Goal: Transaction & Acquisition: Purchase product/service

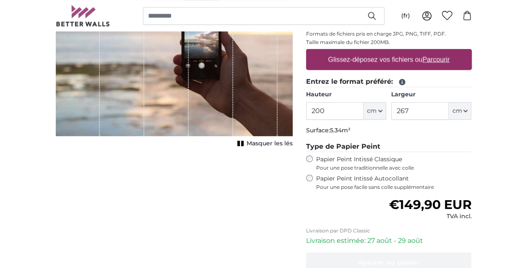
scroll to position [168, 0]
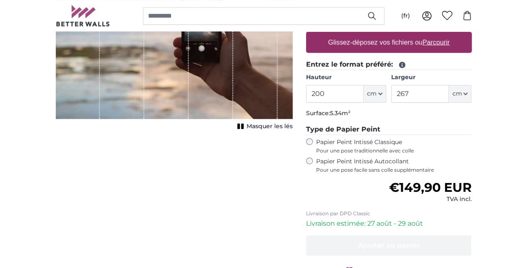
click at [336, 159] on label "Papier Peint Intissé Autocollant Pour une pose facile sans colle supplémentaire" at bounding box center [393, 166] width 155 height 16
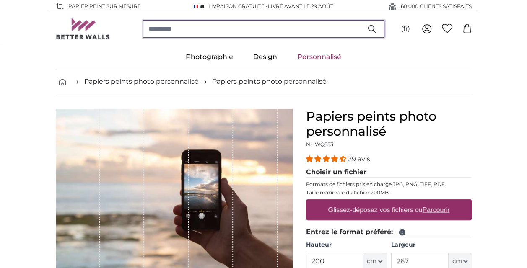
click at [221, 36] on input "search" at bounding box center [263, 29] width 241 height 18
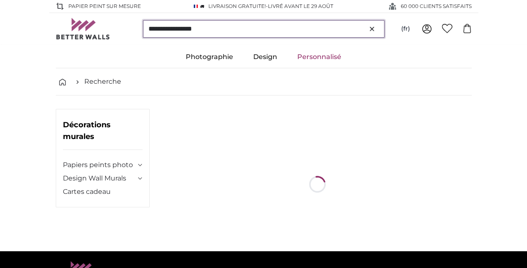
type input "**********"
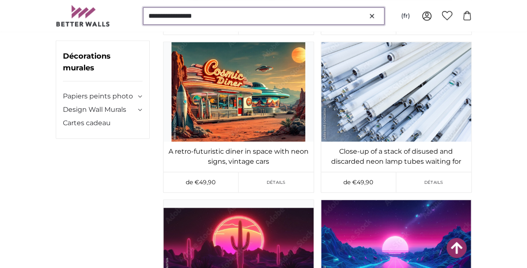
scroll to position [5405, 0]
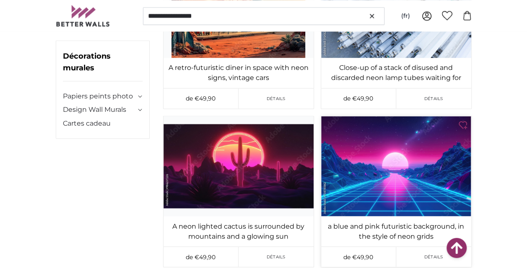
click at [410, 153] on img at bounding box center [396, 166] width 150 height 100
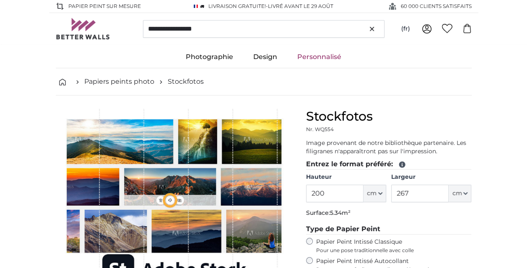
type input "300"
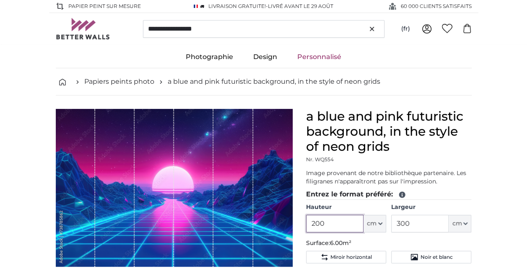
drag, startPoint x: 343, startPoint y: 221, endPoint x: 214, endPoint y: 207, distance: 129.4
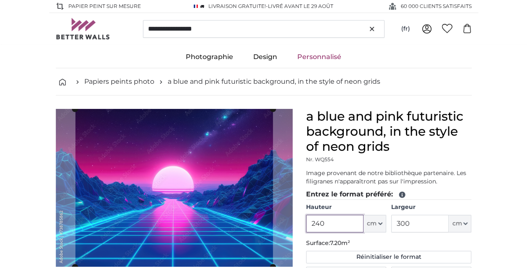
type input "240"
drag, startPoint x: 417, startPoint y: 226, endPoint x: 351, endPoint y: 226, distance: 66.2
click at [351, 226] on div "Hauteur 240 ft cm Centimeter (cm) Inches (inch) Feet (ft. in.) Largeur 300 ft c…" at bounding box center [388, 217] width 165 height 29
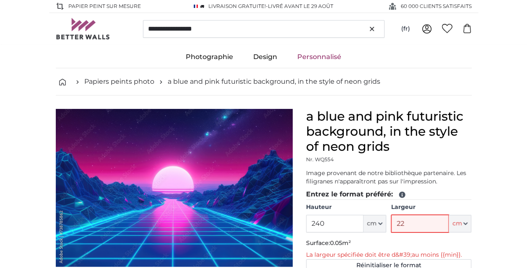
type input "225"
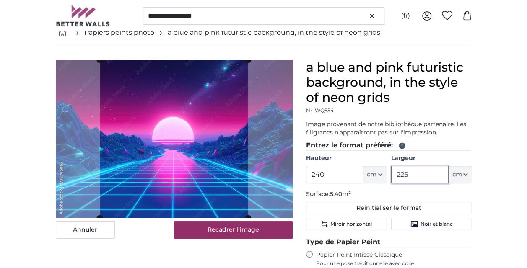
scroll to position [84, 0]
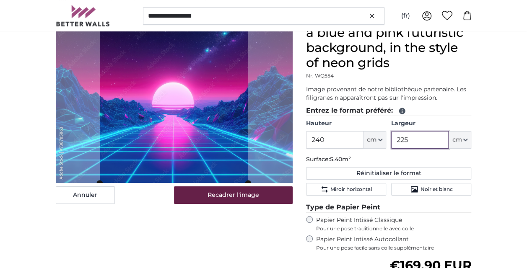
type input "225"
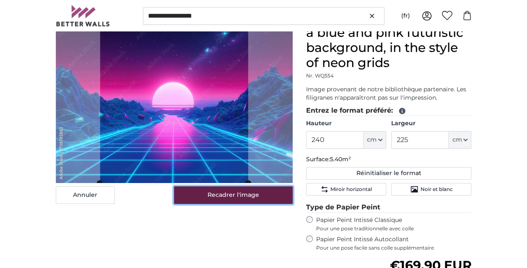
click at [274, 198] on button "Recadrer l'image" at bounding box center [233, 195] width 119 height 18
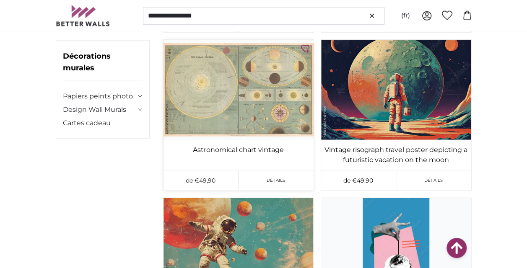
scroll to position [928, 0]
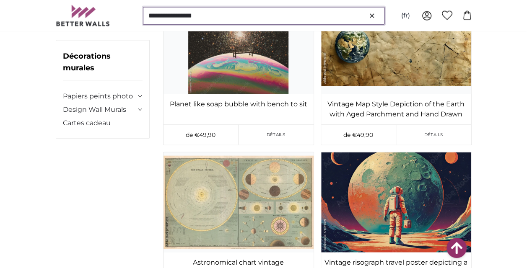
drag, startPoint x: 187, startPoint y: 17, endPoint x: 172, endPoint y: 19, distance: 15.3
click at [172, 19] on input "**********" at bounding box center [263, 16] width 241 height 18
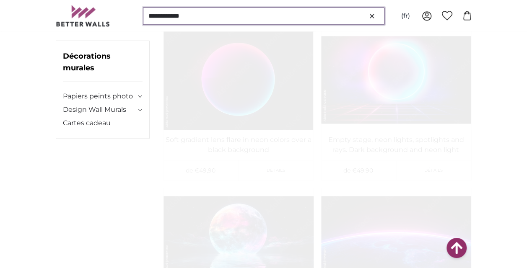
scroll to position [628, 0]
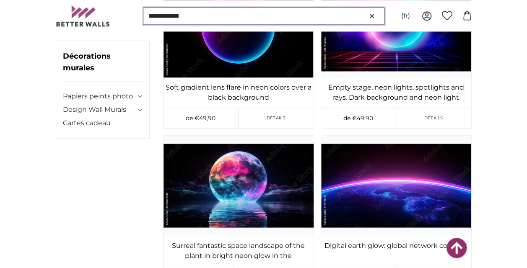
drag, startPoint x: 209, startPoint y: 17, endPoint x: 171, endPoint y: 16, distance: 38.1
click at [171, 16] on input "**********" at bounding box center [263, 16] width 241 height 18
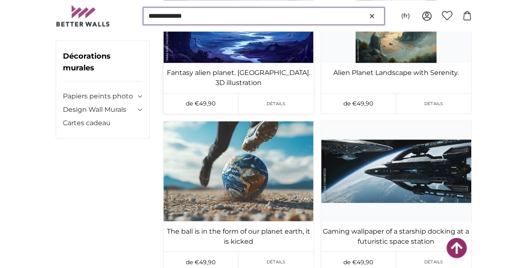
scroll to position [5237, 0]
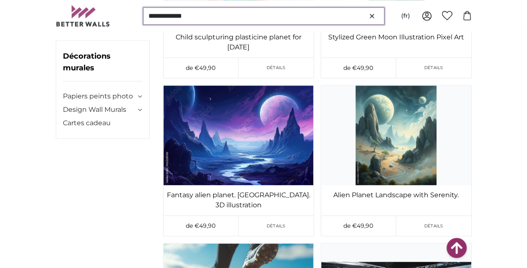
drag, startPoint x: 201, startPoint y: 15, endPoint x: 171, endPoint y: 11, distance: 30.0
click at [171, 11] on input "**********" at bounding box center [263, 16] width 241 height 18
type input "**********"
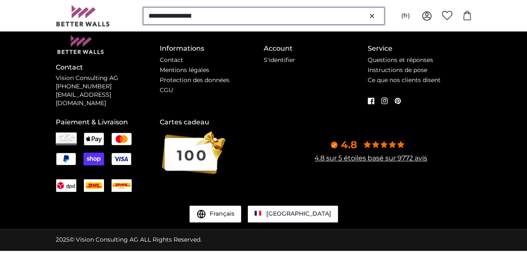
scroll to position [0, 0]
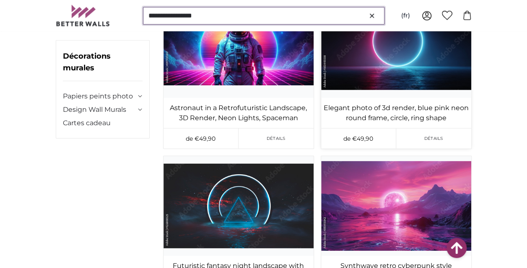
scroll to position [1131, 0]
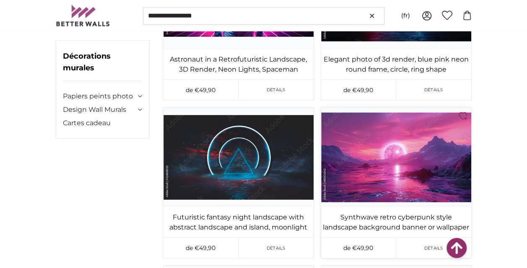
click at [423, 147] on img at bounding box center [396, 158] width 150 height 100
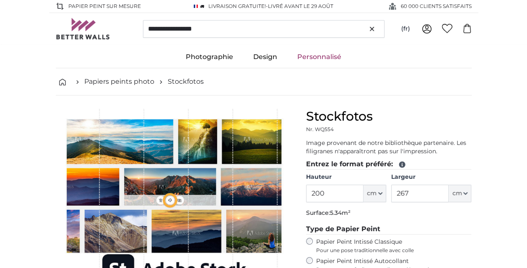
type input "336"
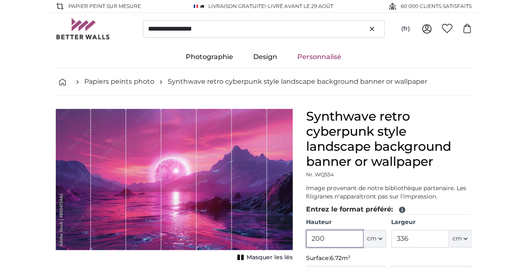
drag, startPoint x: 330, startPoint y: 238, endPoint x: 173, endPoint y: 209, distance: 159.8
type input "240"
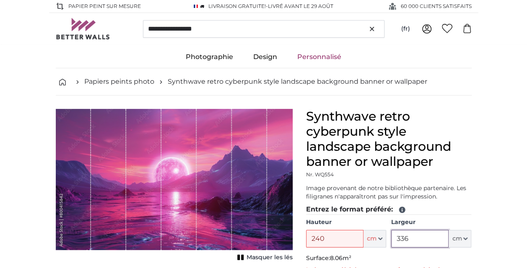
drag, startPoint x: 427, startPoint y: 241, endPoint x: 406, endPoint y: 244, distance: 21.2
click at [406, 244] on input "336" at bounding box center [419, 239] width 57 height 18
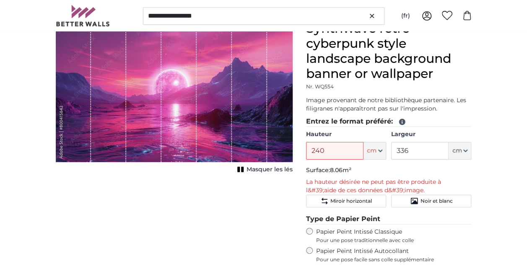
scroll to position [126, 0]
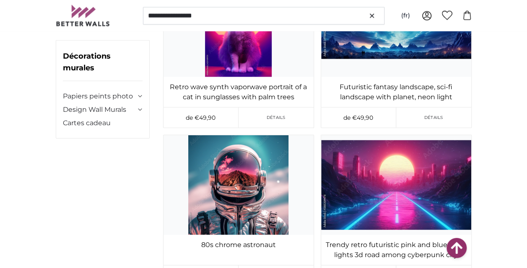
scroll to position [2556, 0]
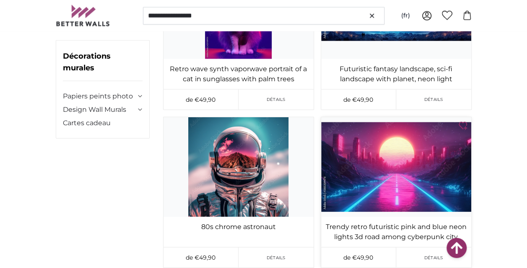
click at [433, 188] on img at bounding box center [396, 167] width 150 height 100
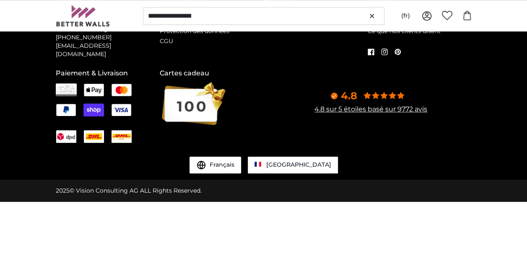
scroll to position [0, 0]
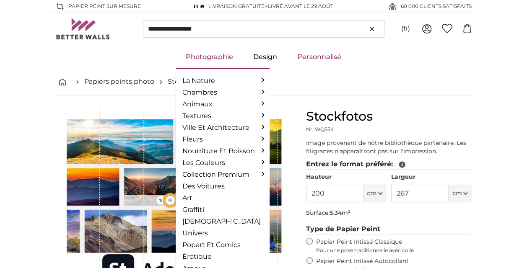
type input "336"
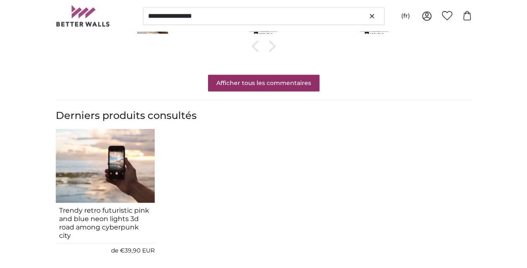
scroll to position [880, 0]
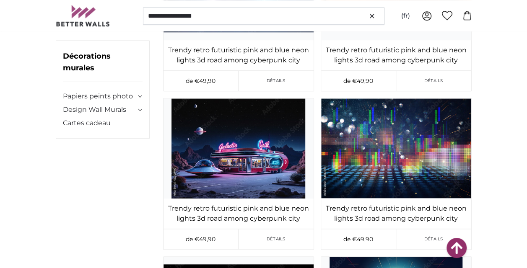
scroll to position [1885, 0]
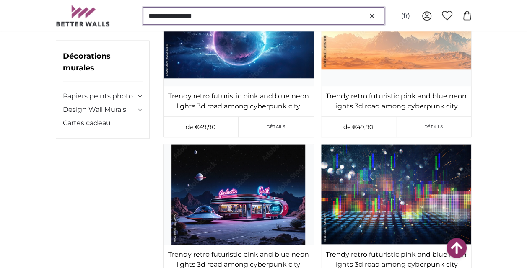
drag, startPoint x: 208, startPoint y: 16, endPoint x: 190, endPoint y: 17, distance: 18.5
click at [190, 17] on input "**********" at bounding box center [263, 16] width 241 height 18
type input "**********"
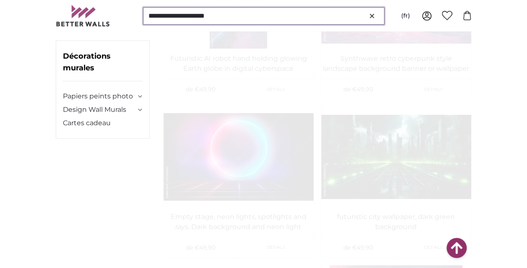
scroll to position [1760, 0]
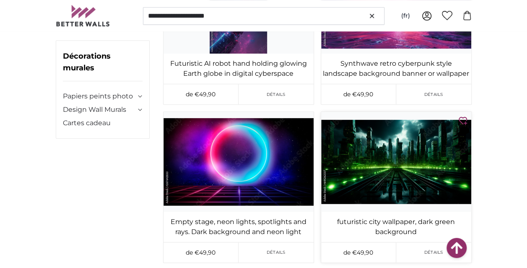
click at [373, 178] on img at bounding box center [396, 162] width 150 height 100
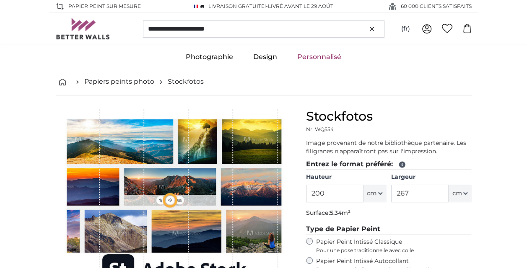
type input "356"
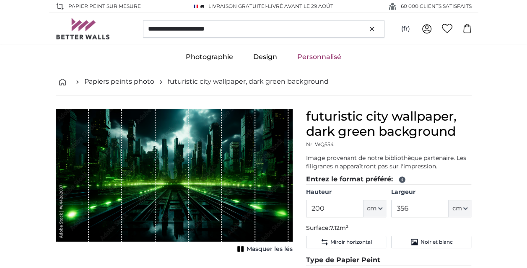
click at [260, 246] on span "Masquer les lés" at bounding box center [269, 249] width 46 height 8
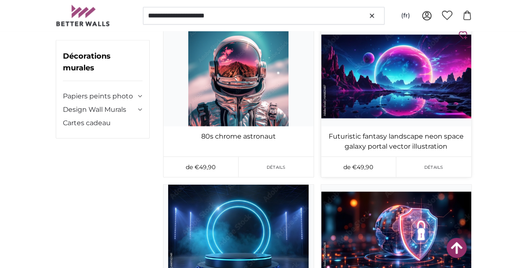
scroll to position [4022, 0]
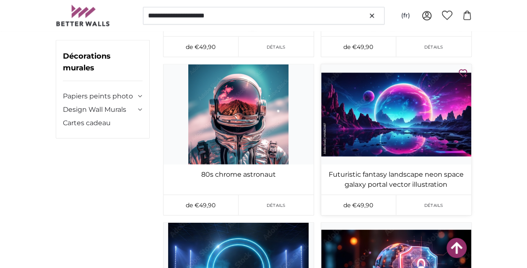
click at [397, 134] on img at bounding box center [396, 115] width 150 height 100
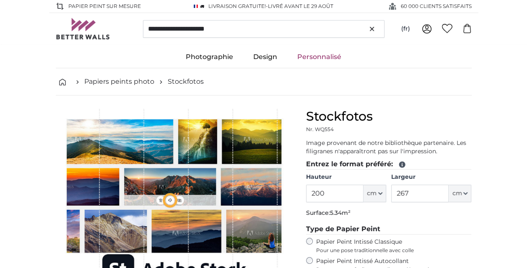
type input "358"
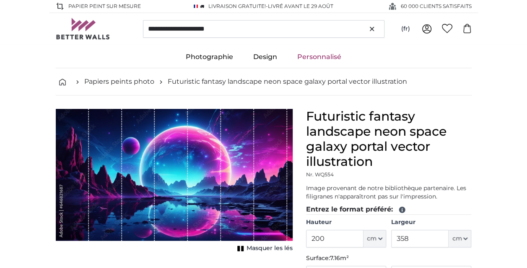
click at [340, 196] on p "Image provenant de notre bibliothèque partenaire. Les filigranes n'apparaîtront…" at bounding box center [388, 192] width 165 height 17
drag, startPoint x: 343, startPoint y: 243, endPoint x: 238, endPoint y: 243, distance: 104.7
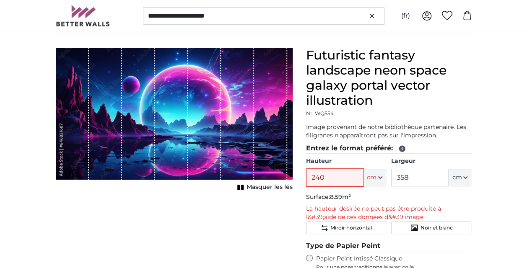
scroll to position [126, 0]
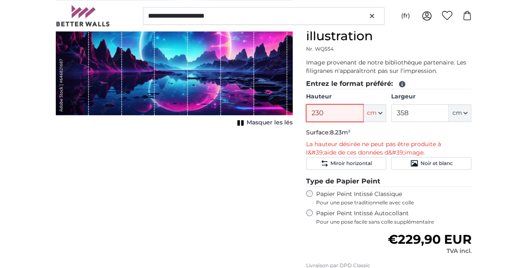
type input "230"
drag, startPoint x: 428, startPoint y: 118, endPoint x: 340, endPoint y: 111, distance: 87.8
click at [351, 116] on div "Hauteur 230 ft cm Centimeter (cm) Inches (inch) Feet (ft. in.) Largeur 358 ft c…" at bounding box center [388, 107] width 165 height 29
type input "225"
click at [388, 146] on p "La hauteur désirée ne peut pas être produite à l&#39;aide de ces données d&#39;…" at bounding box center [388, 148] width 165 height 17
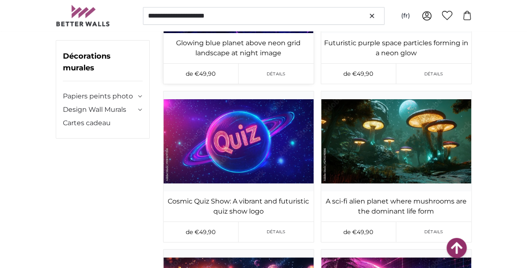
scroll to position [7583, 0]
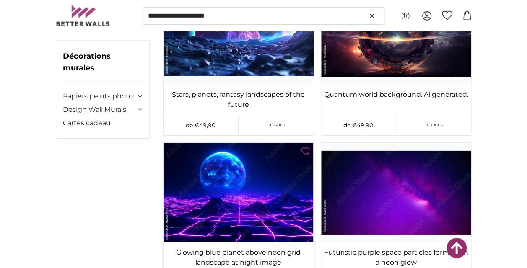
click at [263, 158] on img at bounding box center [238, 193] width 150 height 100
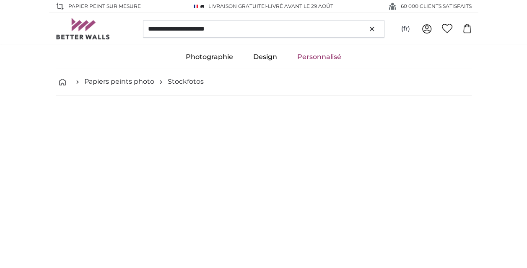
type input "300"
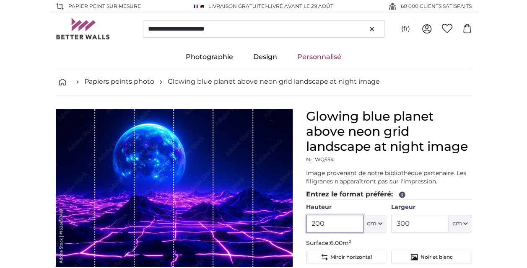
drag, startPoint x: 336, startPoint y: 226, endPoint x: 191, endPoint y: 216, distance: 145.3
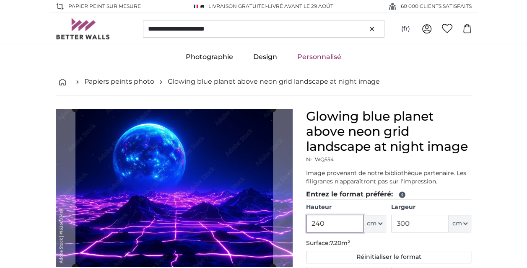
type input "240"
drag, startPoint x: 424, startPoint y: 224, endPoint x: 286, endPoint y: 216, distance: 137.7
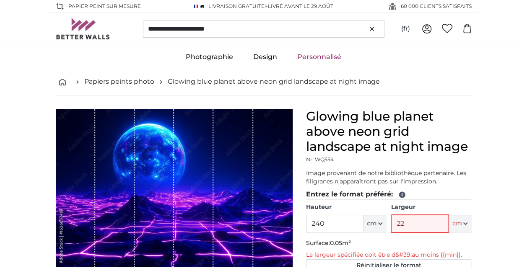
type input "225"
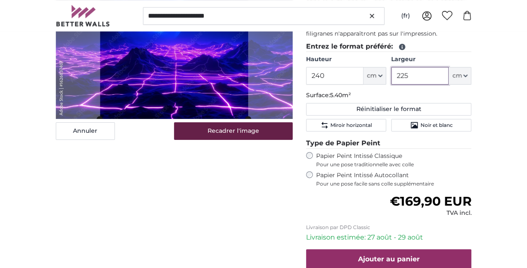
scroll to position [84, 0]
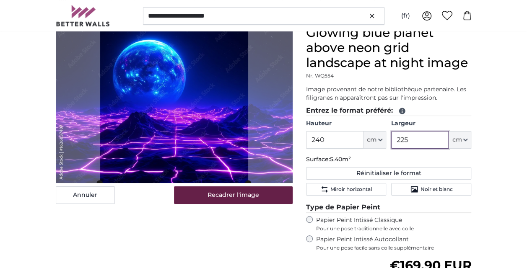
type input "225"
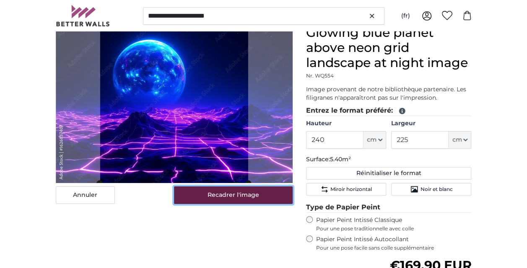
click at [234, 193] on button "Recadrer l'image" at bounding box center [233, 195] width 119 height 18
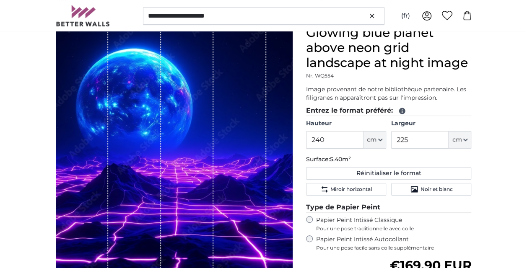
drag, startPoint x: 209, startPoint y: 186, endPoint x: 215, endPoint y: 186, distance: 6.7
click at [215, 186] on div "1 of 1" at bounding box center [174, 151] width 237 height 253
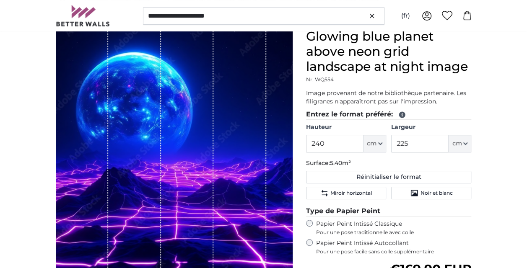
scroll to position [42, 0]
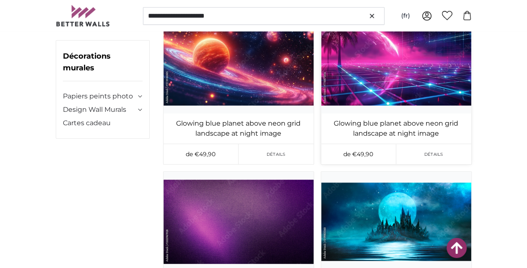
scroll to position [7960, 0]
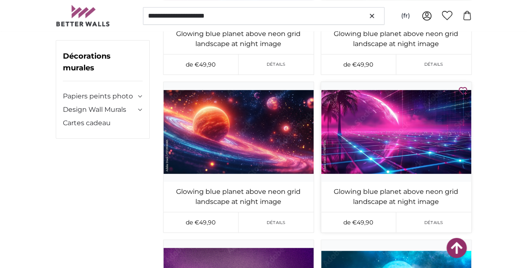
click at [374, 127] on img at bounding box center [396, 132] width 150 height 100
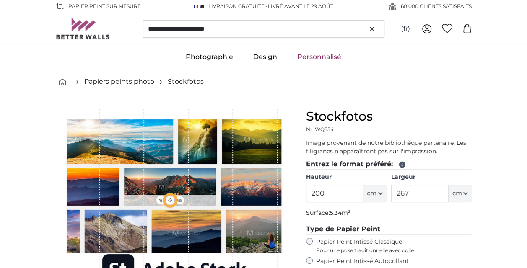
type input "356"
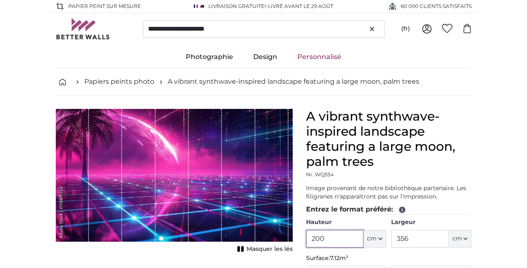
drag, startPoint x: 334, startPoint y: 241, endPoint x: 168, endPoint y: 222, distance: 167.0
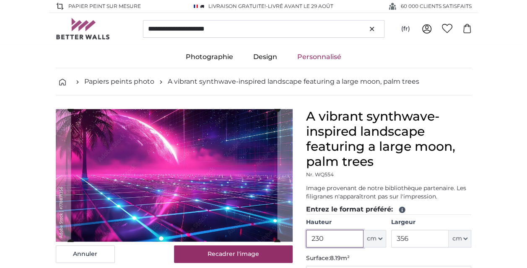
type input "230"
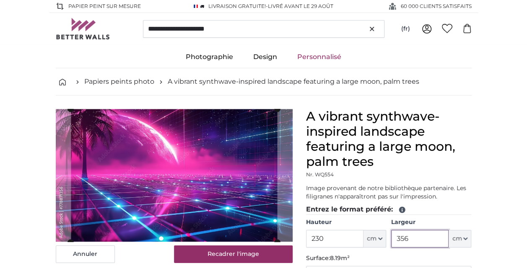
drag, startPoint x: 408, startPoint y: 244, endPoint x: 313, endPoint y: 256, distance: 95.8
click at [313, 256] on fieldset "Entrez le format préféré: [GEOGRAPHIC_DATA] 230 ft cm Centimeter (cm) Inches (i…" at bounding box center [388, 250] width 165 height 93
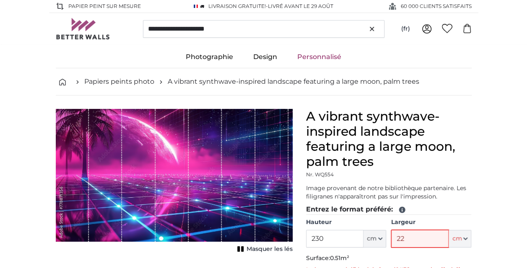
type input "225"
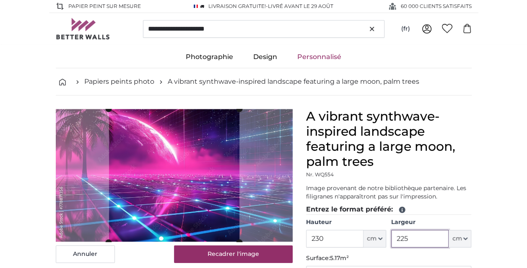
type input "225"
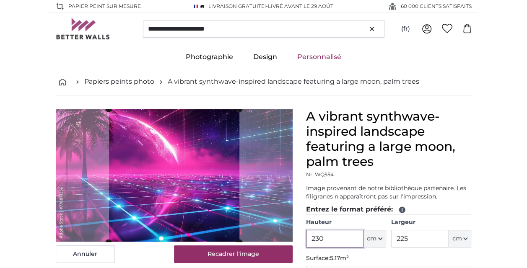
drag, startPoint x: 328, startPoint y: 238, endPoint x: 315, endPoint y: 238, distance: 12.2
click at [315, 238] on input "230" at bounding box center [334, 239] width 57 height 18
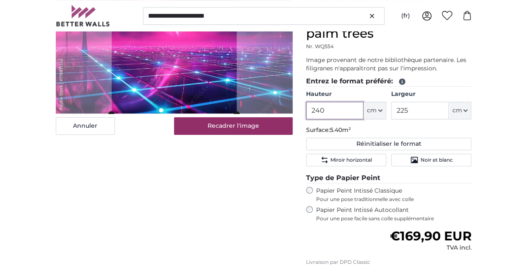
scroll to position [168, 0]
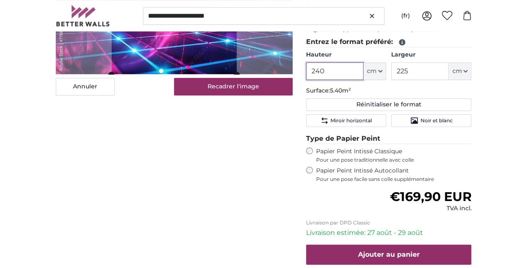
type input "240"
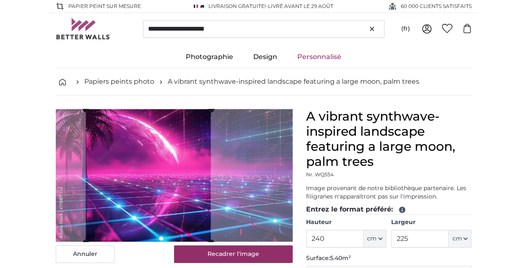
click at [169, 193] on cropper-handle at bounding box center [147, 175] width 125 height 133
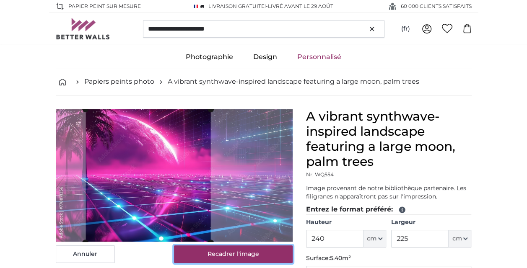
click at [231, 248] on button "Recadrer l'image" at bounding box center [233, 255] width 119 height 18
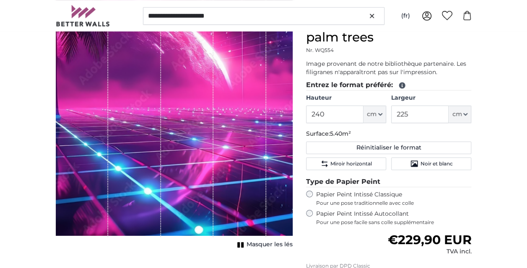
scroll to position [126, 0]
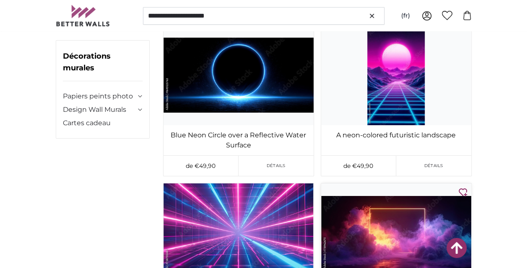
scroll to position [12402, 0]
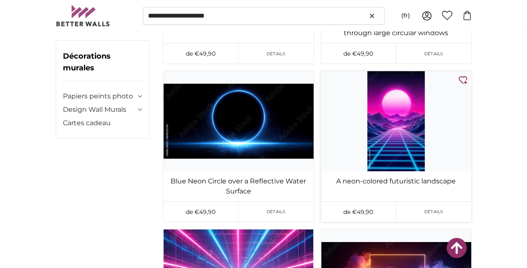
click at [390, 71] on img at bounding box center [396, 121] width 150 height 100
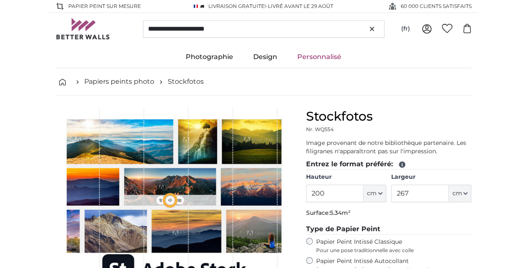
type input "114"
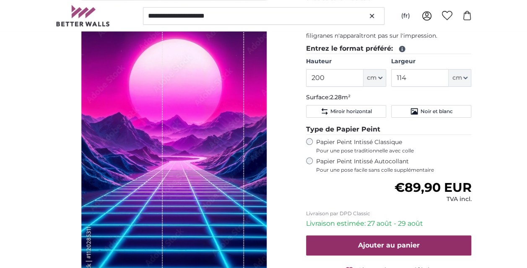
scroll to position [84, 0]
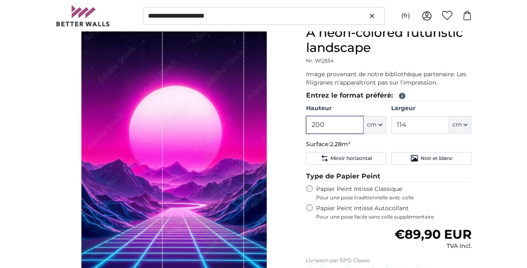
drag, startPoint x: 343, startPoint y: 125, endPoint x: 246, endPoint y: 133, distance: 97.1
click at [247, 133] on product-detail "Annuler Recadrer l'image Masquer les lés A neon-colored futuristic landscape Nr…" at bounding box center [263, 189] width 429 height 355
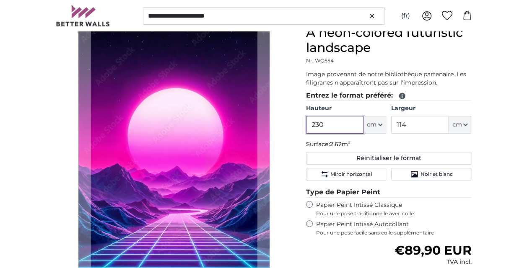
type input "230"
drag, startPoint x: 411, startPoint y: 127, endPoint x: 336, endPoint y: 139, distance: 76.4
click at [336, 139] on fieldset "Entrez le format préféré: [GEOGRAPHIC_DATA] 230 ft cm Centimeter (cm) Inches (i…" at bounding box center [388, 136] width 165 height 93
type input "225"
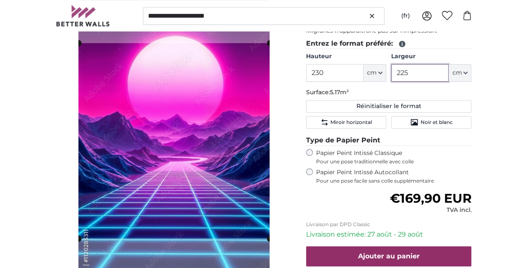
scroll to position [168, 0]
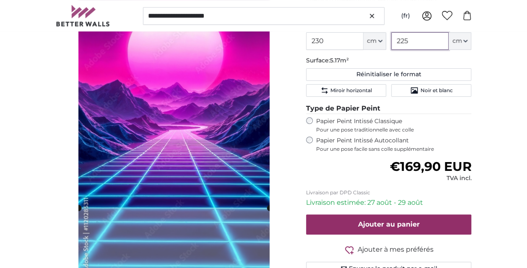
click at [190, 185] on cropper-handle at bounding box center [173, 110] width 191 height 195
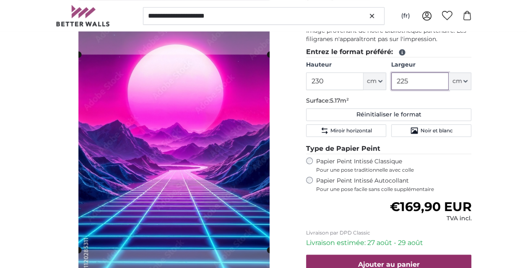
scroll to position [84, 0]
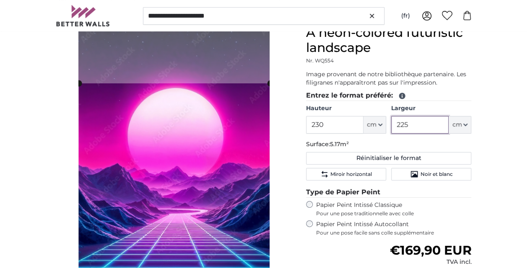
click at [191, 180] on cropper-handle at bounding box center [174, 180] width 191 height 195
click at [272, 47] on div "Annuler Recadrer l'image" at bounding box center [174, 203] width 237 height 356
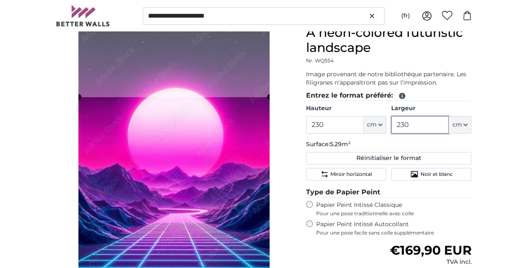
type input "230"
drag, startPoint x: 343, startPoint y: 124, endPoint x: 315, endPoint y: 128, distance: 28.0
click at [315, 128] on input "230" at bounding box center [334, 125] width 57 height 18
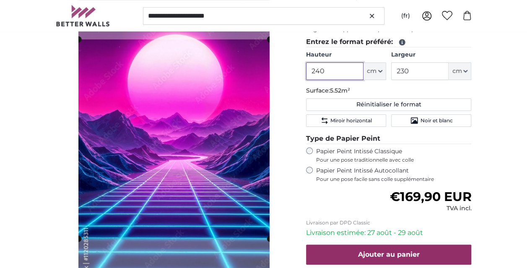
scroll to position [168, 0]
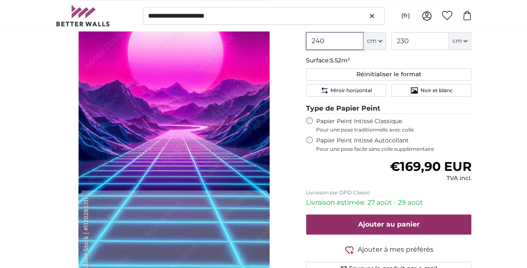
click at [215, 113] on cropper-handle at bounding box center [174, 90] width 191 height 199
click at [205, 111] on cropper-handle at bounding box center [174, 86] width 191 height 199
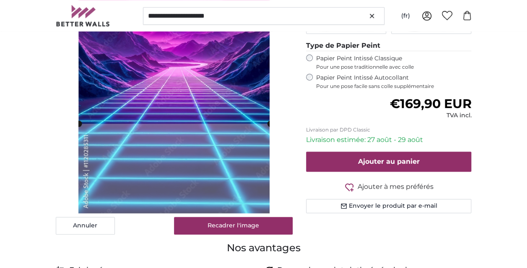
scroll to position [293, 0]
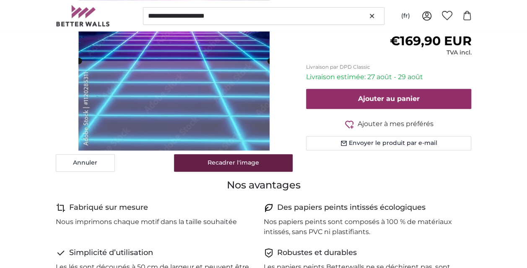
type input "240"
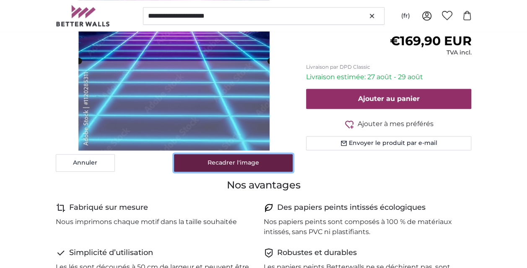
click at [249, 160] on button "Recadrer l'image" at bounding box center [233, 163] width 119 height 18
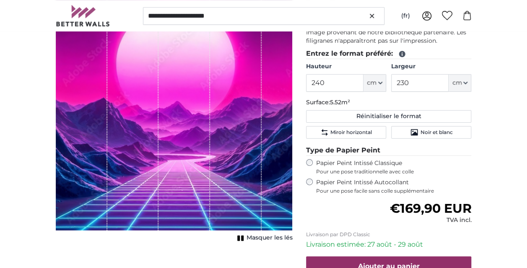
scroll to position [84, 0]
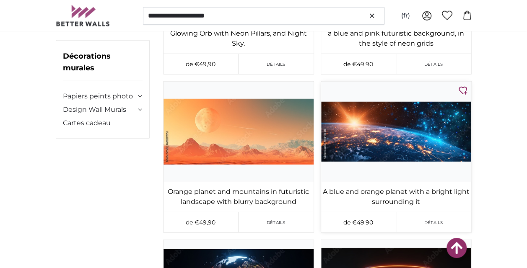
scroll to position [13742, 0]
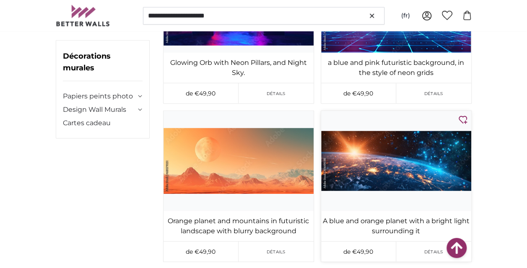
click at [387, 153] on img at bounding box center [396, 161] width 150 height 100
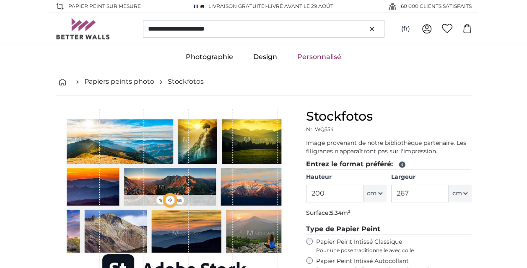
type input "502"
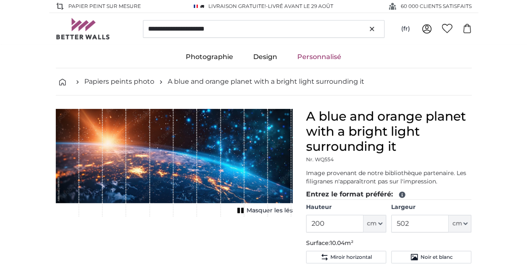
scroll to position [13742, 0]
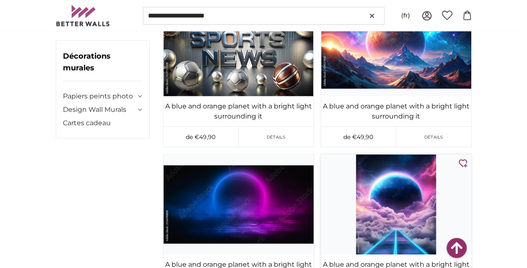
click at [405, 195] on img at bounding box center [396, 205] width 150 height 100
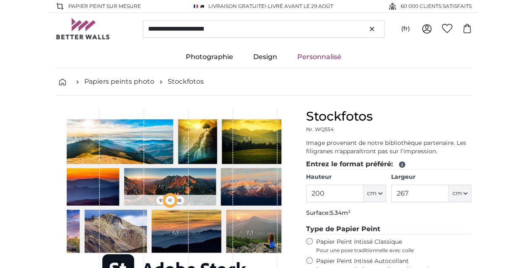
type input "160"
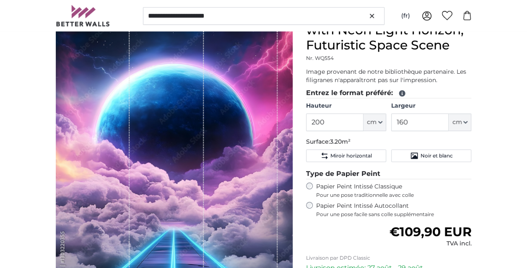
scroll to position [126, 0]
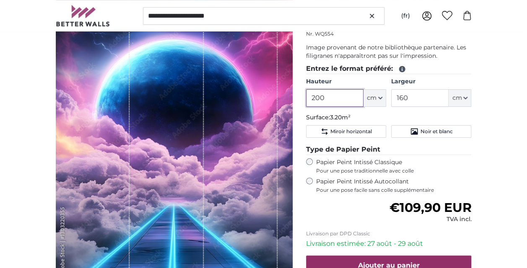
drag, startPoint x: 339, startPoint y: 93, endPoint x: 168, endPoint y: 88, distance: 170.6
click at [176, 90] on product-detail "Annuler Recadrer l'image Masquer les lés Sci-Fi Planet Landscape with Neon Ligh…" at bounding box center [263, 153] width 429 height 367
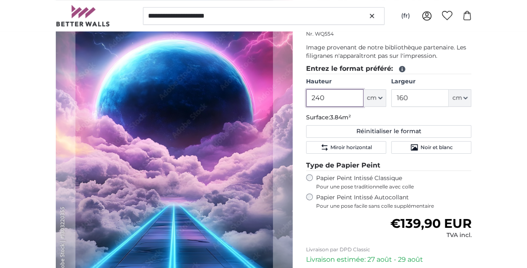
type input "240"
drag, startPoint x: 377, startPoint y: 102, endPoint x: 362, endPoint y: 103, distance: 14.7
click at [364, 103] on div "Hauteur 240 ft cm Centimeter (cm) Inches (inch) Feet (ft. in.) Largeur 160 ft c…" at bounding box center [388, 92] width 165 height 29
type input "225"
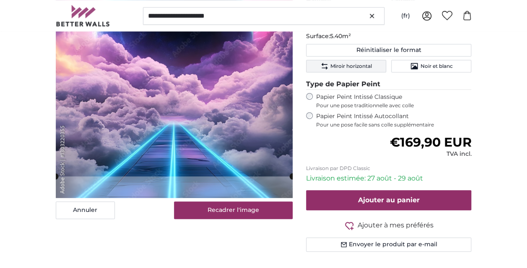
scroll to position [209, 0]
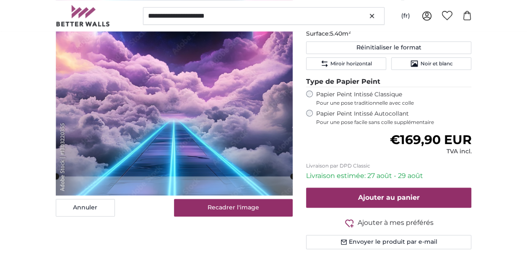
click at [190, 122] on cropper-handle at bounding box center [174, 50] width 237 height 253
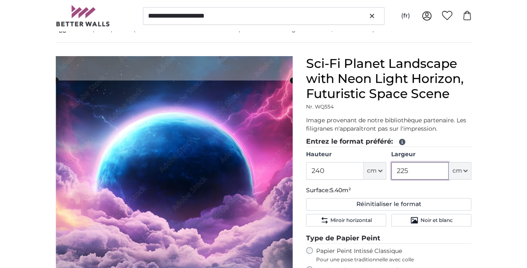
scroll to position [42, 0]
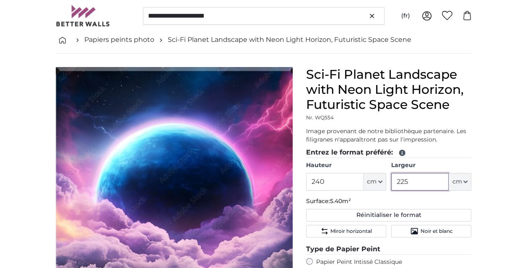
click at [201, 138] on cropper-handle at bounding box center [174, 197] width 237 height 253
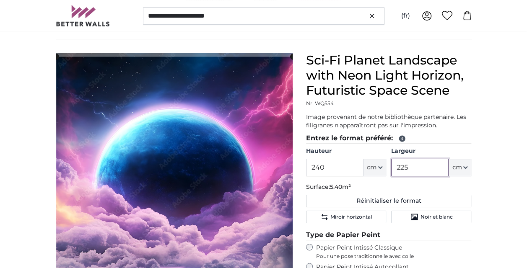
scroll to position [126, 0]
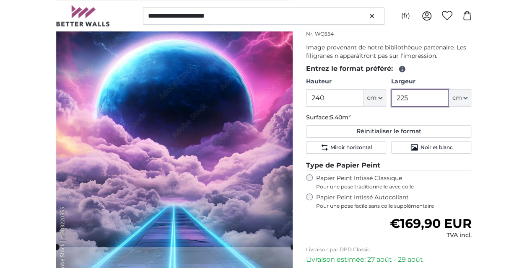
click at [206, 146] on cropper-handle at bounding box center [174, 121] width 237 height 253
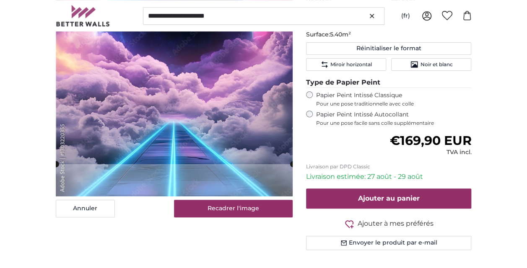
scroll to position [251, 0]
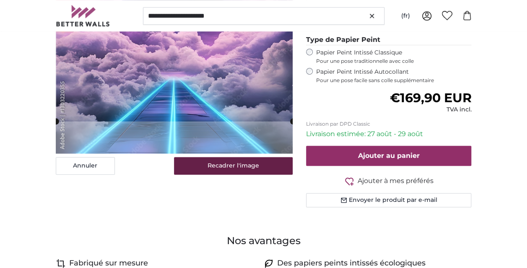
type input "225"
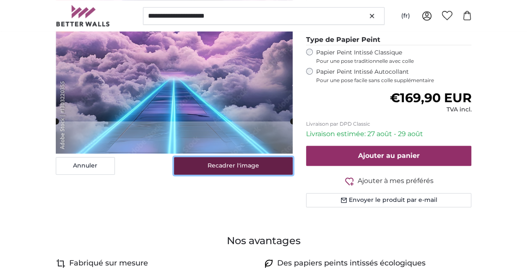
click at [262, 171] on button "Recadrer l'image" at bounding box center [233, 166] width 119 height 18
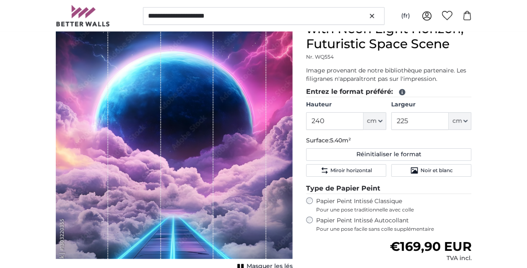
scroll to position [84, 0]
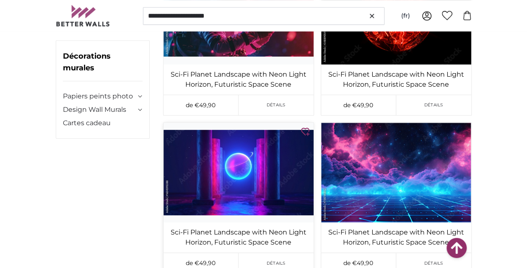
scroll to position [14413, 0]
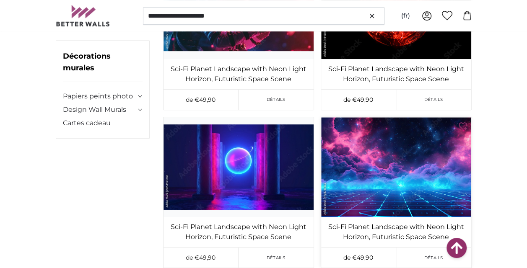
click at [386, 153] on img at bounding box center [396, 167] width 150 height 100
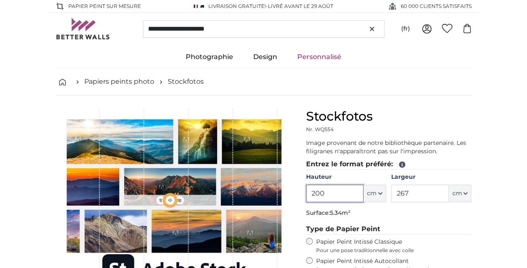
drag, startPoint x: 302, startPoint y: 194, endPoint x: 224, endPoint y: 190, distance: 78.5
click at [231, 191] on product-detail "Annuler Recadrer l'image Masquer les lés Stockfotos Nr. WQ554 ft" at bounding box center [263, 256] width 429 height 321
type input "300"
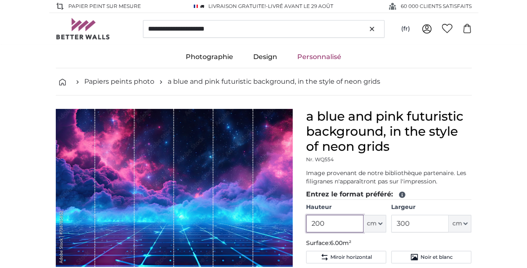
type input "1"
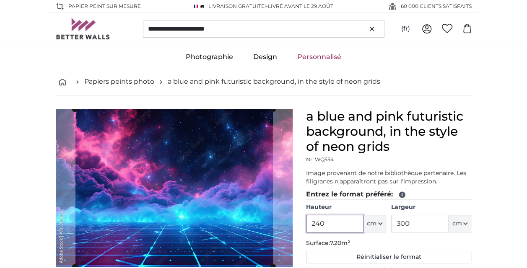
type input "240"
drag, startPoint x: 425, startPoint y: 229, endPoint x: 295, endPoint y: 222, distance: 129.6
click at [308, 229] on div "Hauteur 240 ft cm Centimeter (cm) Inches (inch) Feet (ft. in.) Largeur 300 ft c…" at bounding box center [388, 217] width 165 height 29
type input "225"
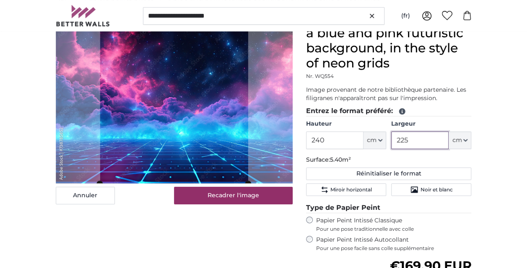
scroll to position [84, 0]
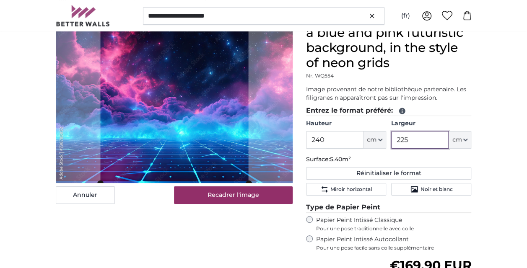
click at [186, 142] on cropper-handle at bounding box center [174, 104] width 148 height 158
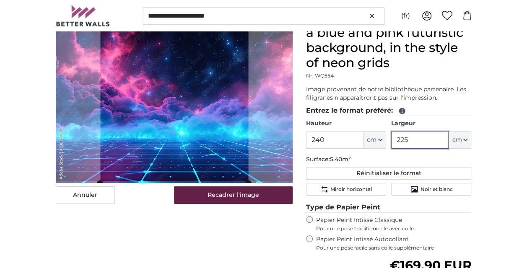
type input "225"
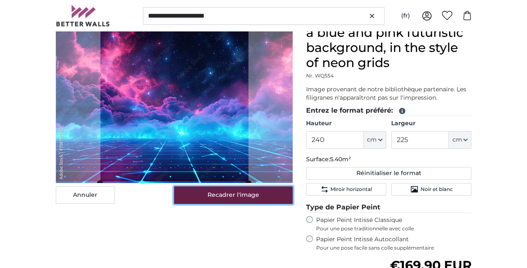
click at [213, 193] on button "Recadrer l'image" at bounding box center [233, 195] width 119 height 18
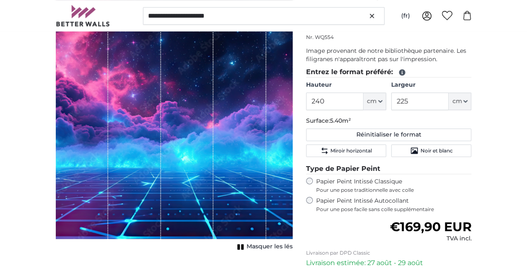
scroll to position [168, 0]
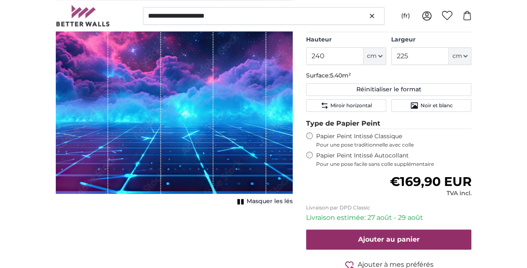
click at [323, 156] on label "Papier Peint Intissé Autocollant Pour une pose facile sans colle supplémentaire" at bounding box center [393, 160] width 155 height 16
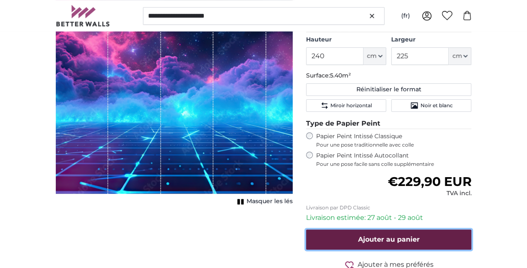
click at [380, 237] on span "Ajouter au panier" at bounding box center [389, 239] width 62 height 8
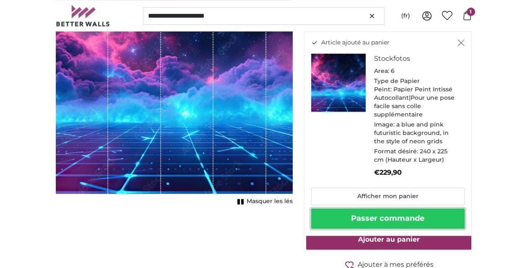
click at [380, 222] on button "Passer commande" at bounding box center [387, 219] width 153 height 20
